Goal: Find specific page/section: Find specific page/section

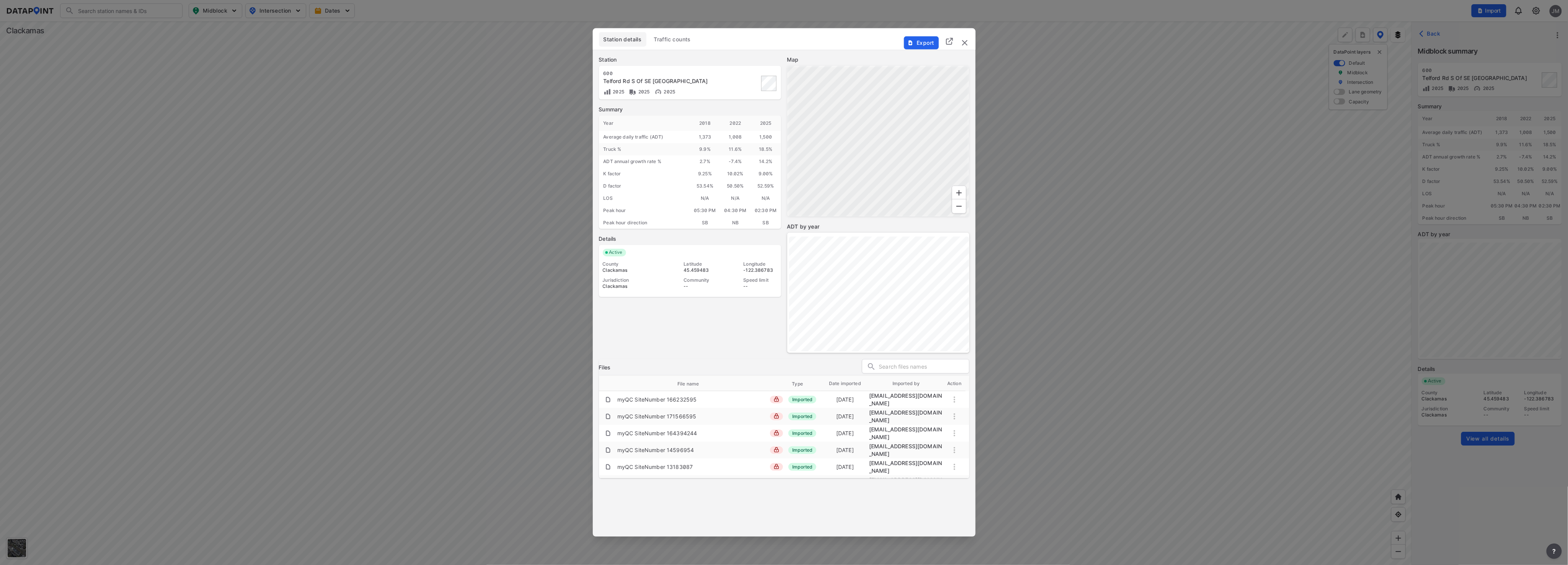
click at [968, 43] on img "delete" at bounding box center [965, 43] width 9 height 9
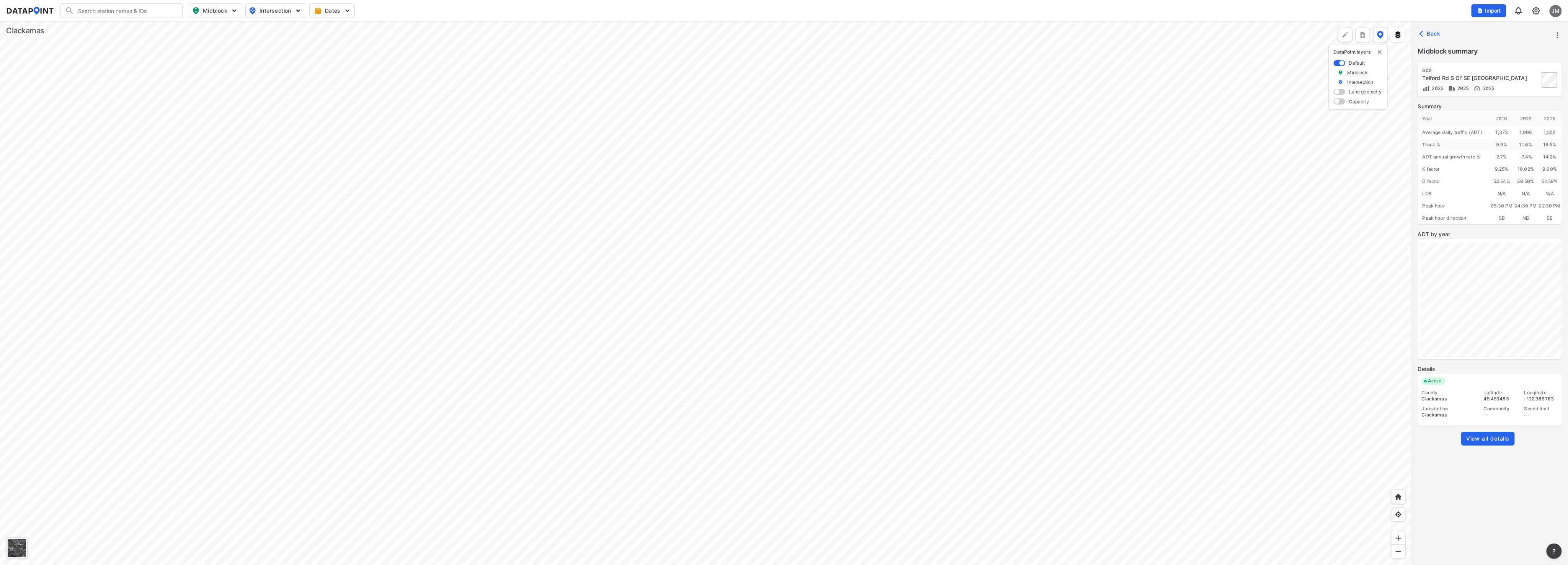
click at [849, 368] on div at bounding box center [705, 293] width 1412 height 544
click at [750, 235] on div at bounding box center [705, 293] width 1412 height 544
click at [929, 444] on div at bounding box center [705, 293] width 1412 height 544
click at [881, 536] on div at bounding box center [705, 293] width 1412 height 544
click at [674, 487] on div at bounding box center [705, 293] width 1412 height 544
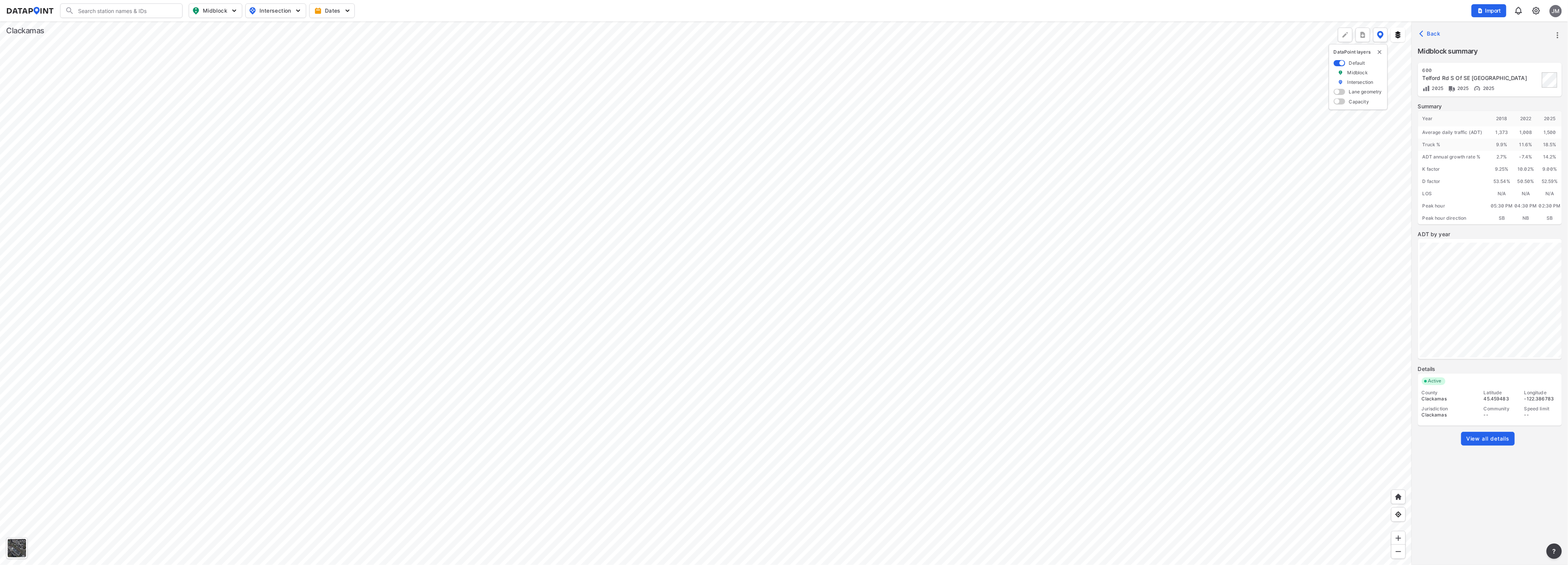
click at [826, 564] on div at bounding box center [705, 293] width 1412 height 544
click at [903, 421] on div at bounding box center [705, 293] width 1412 height 544
click at [846, 191] on div at bounding box center [705, 293] width 1412 height 544
click at [956, 175] on div at bounding box center [705, 293] width 1412 height 544
click at [849, 231] on div at bounding box center [705, 293] width 1412 height 544
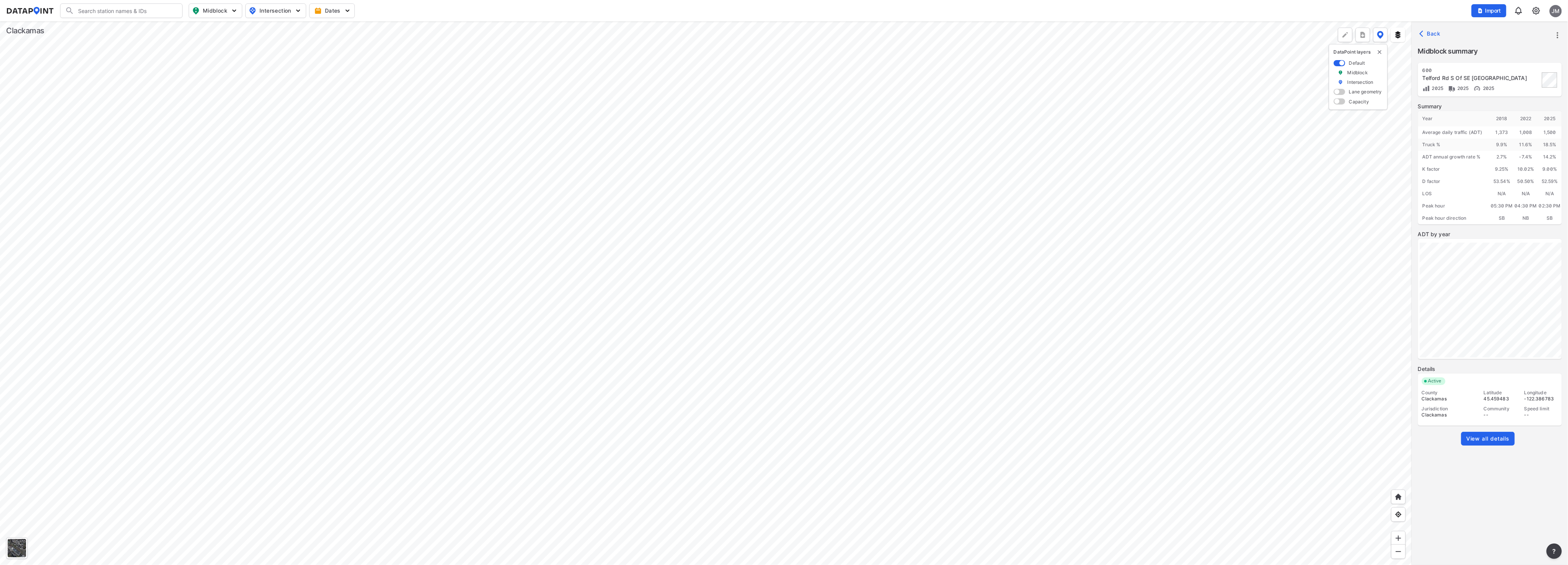
click at [1217, 504] on div at bounding box center [705, 293] width 1412 height 544
click at [954, 362] on div at bounding box center [705, 293] width 1412 height 544
click at [858, 275] on div at bounding box center [705, 293] width 1412 height 544
click at [920, 360] on div at bounding box center [705, 293] width 1412 height 544
